Goal: Task Accomplishment & Management: Complete application form

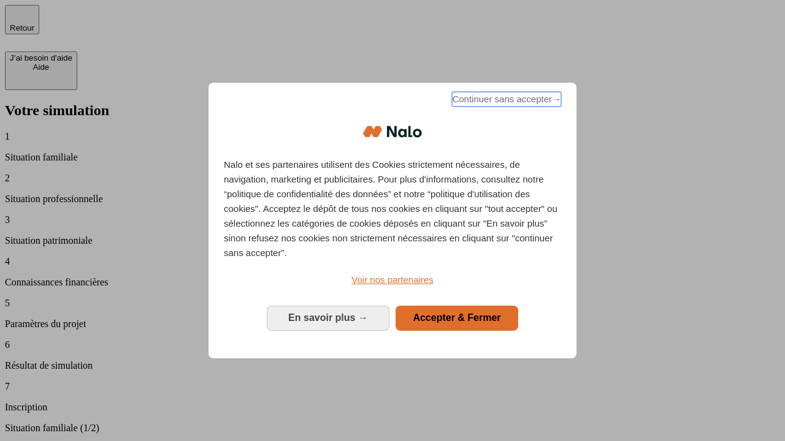
click at [505, 101] on span "Continuer sans accepter →" at bounding box center [506, 99] width 109 height 15
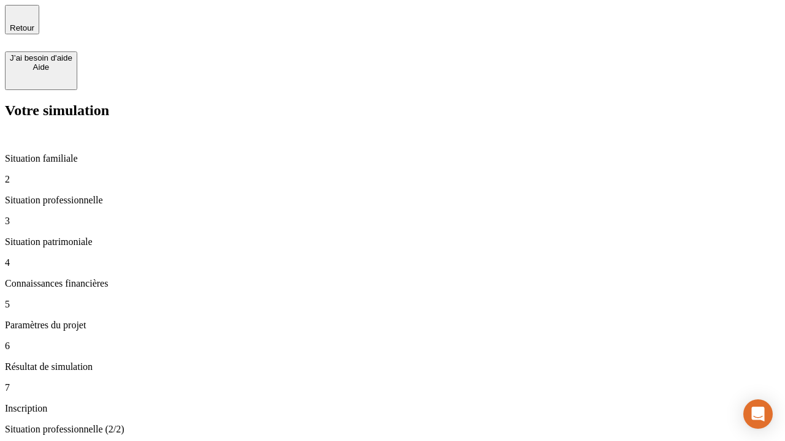
type input "30 000"
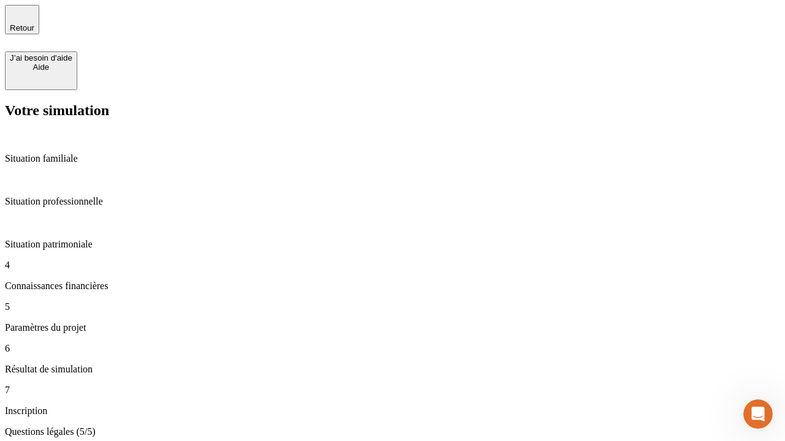
type input "25"
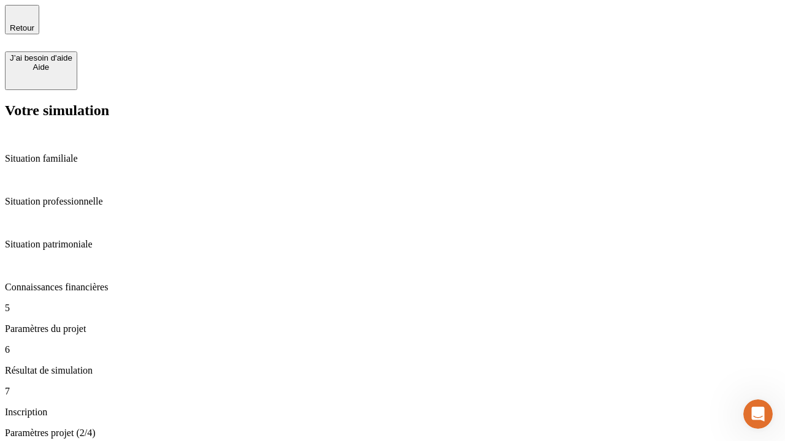
type input "64"
type input "1 000"
type input "640"
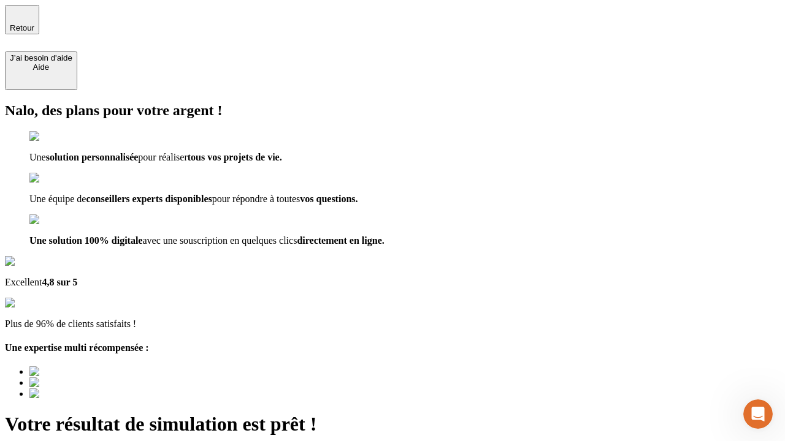
type input "[EMAIL_ADDRESS][PERSON_NAME][DOMAIN_NAME]"
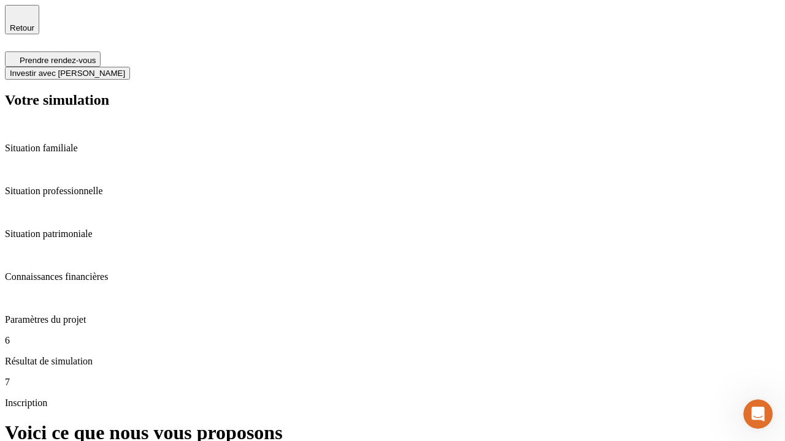
click at [125, 69] on span "Investir avec [PERSON_NAME]" at bounding box center [67, 73] width 115 height 9
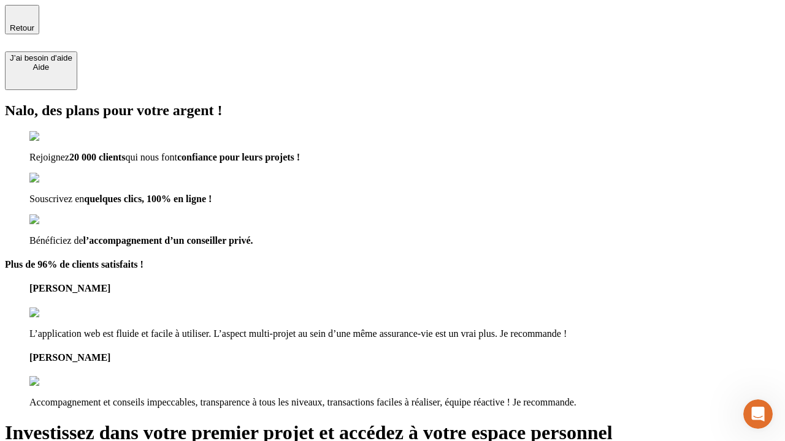
type input "[EMAIL_ADDRESS][PERSON_NAME][DOMAIN_NAME]"
